Goal: Task Accomplishment & Management: Manage account settings

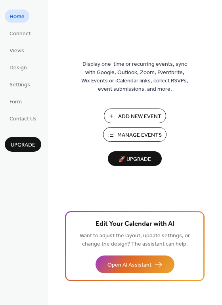
click at [143, 133] on span "Manage Events" at bounding box center [139, 135] width 44 height 8
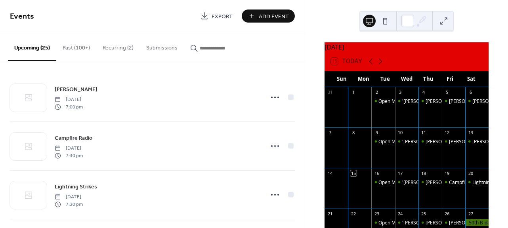
click at [75, 47] on button "Past (100+)" at bounding box center [76, 46] width 40 height 28
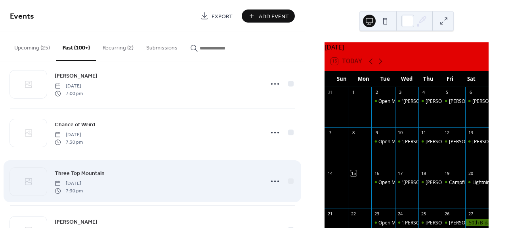
scroll to position [272, 0]
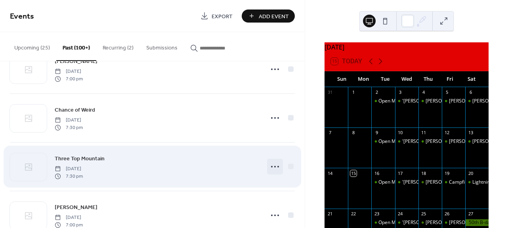
click at [273, 167] on icon at bounding box center [274, 166] width 13 height 13
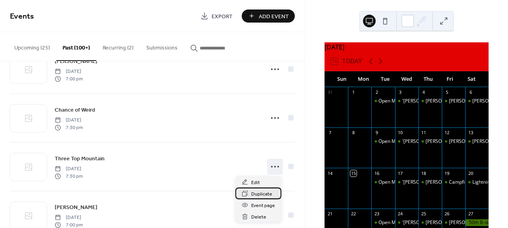
click at [264, 196] on span "Duplicate" at bounding box center [261, 194] width 21 height 8
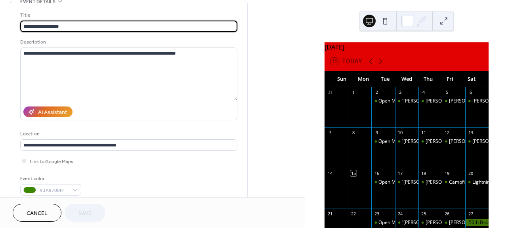
scroll to position [110, 0]
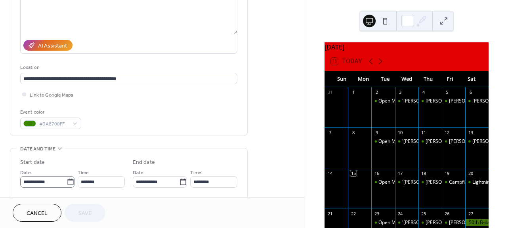
click at [68, 183] on icon at bounding box center [71, 182] width 8 height 8
click at [67, 183] on input "**********" at bounding box center [43, 181] width 46 height 11
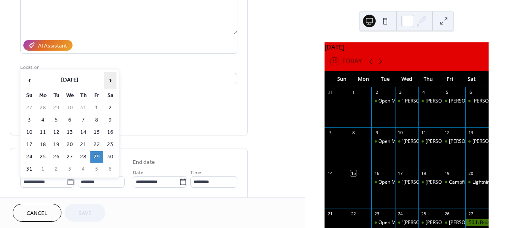
click at [113, 81] on span "›" at bounding box center [110, 80] width 12 height 16
click at [110, 154] on td "1" at bounding box center [110, 156] width 13 height 11
type input "**********"
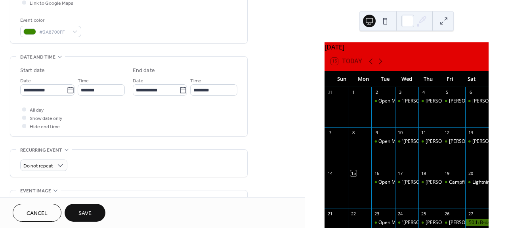
scroll to position [228, 0]
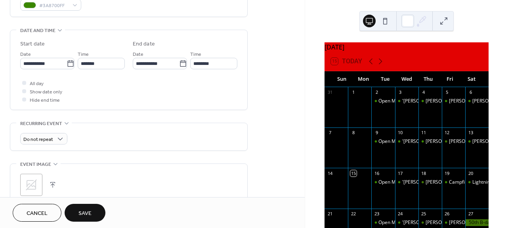
click at [92, 214] on button "Save" at bounding box center [85, 213] width 41 height 18
